Goal: Navigation & Orientation: Go to known website

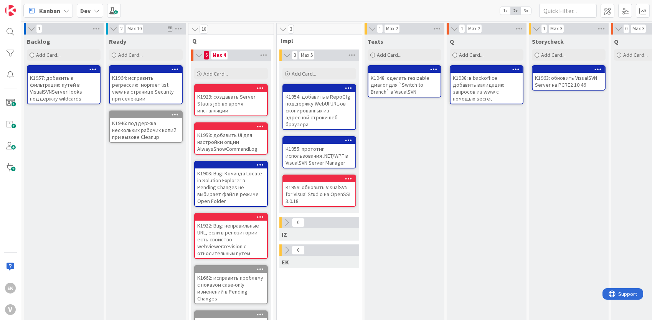
scroll to position [0, 198]
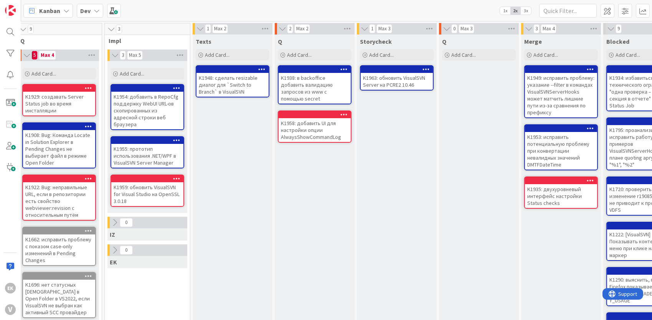
scroll to position [0, 179]
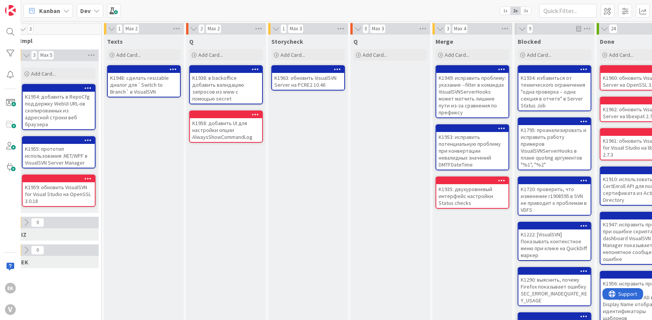
scroll to position [0, 306]
